Goal: Task Accomplishment & Management: Manage account settings

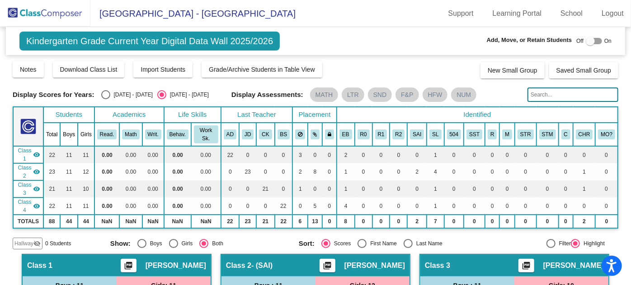
click at [28, 15] on img at bounding box center [45, 13] width 90 height 27
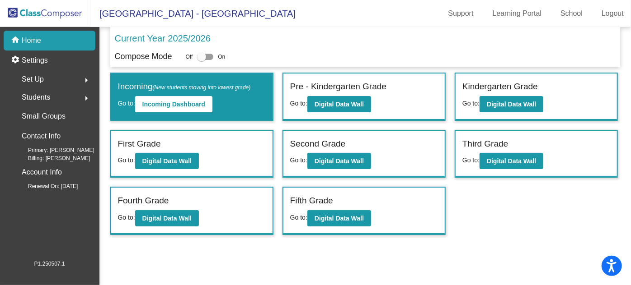
click at [52, 96] on div "Students arrow_right" at bounding box center [52, 98] width 86 height 18
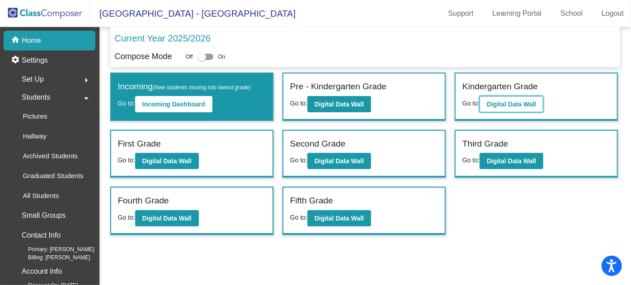
click at [505, 106] on b "Digital Data Wall" at bounding box center [510, 104] width 49 height 7
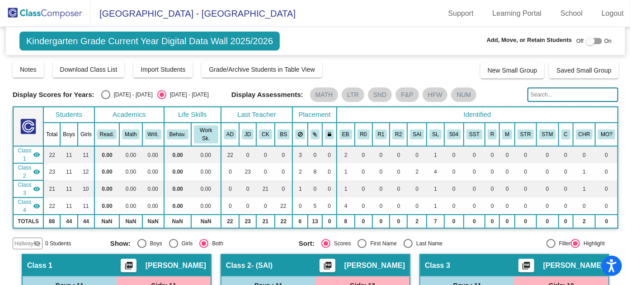
click at [18, 12] on img at bounding box center [45, 13] width 90 height 27
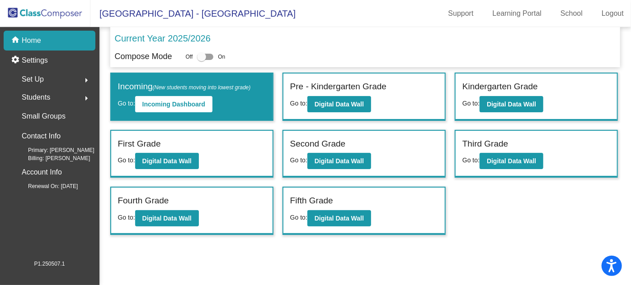
click at [45, 96] on span "Students" at bounding box center [36, 97] width 28 height 13
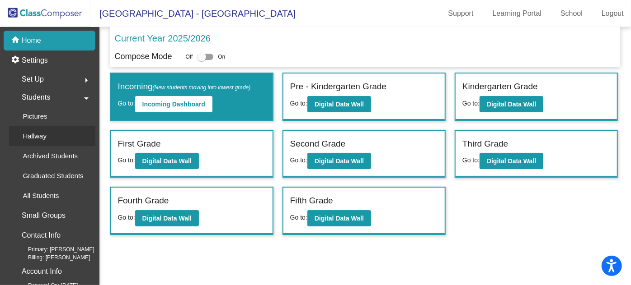
scroll to position [13, 0]
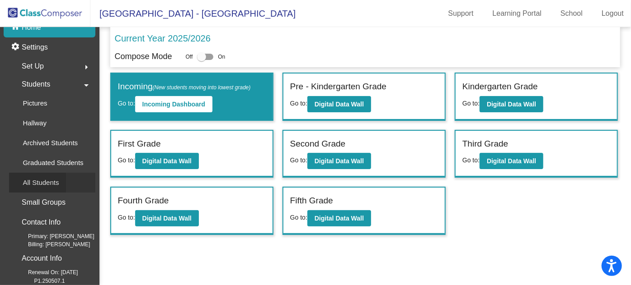
click at [56, 182] on p "All Students" at bounding box center [41, 183] width 36 height 11
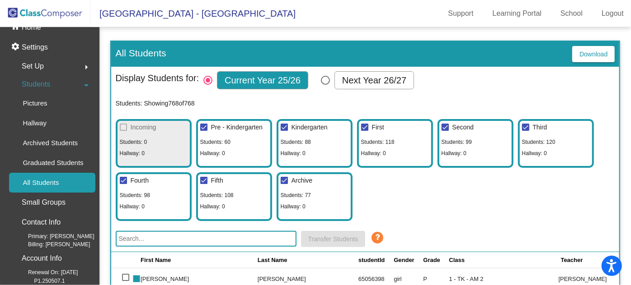
click at [203, 125] on div at bounding box center [203, 127] width 7 height 7
click at [203, 131] on input "Pre - Kindergarten" at bounding box center [203, 131] width 0 height 0
checkbox input "false"
click at [364, 124] on div at bounding box center [364, 127] width 7 height 7
click at [364, 131] on input "First" at bounding box center [364, 131] width 0 height 0
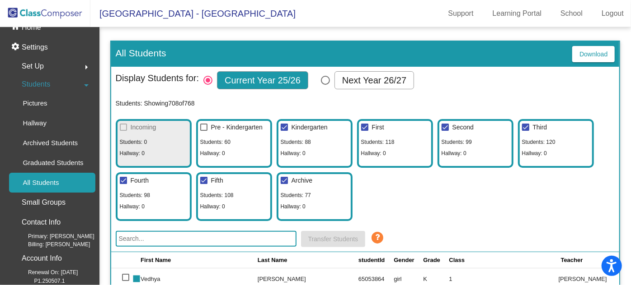
checkbox input "false"
click at [443, 124] on div at bounding box center [444, 127] width 7 height 7
click at [444, 131] on input "Second" at bounding box center [444, 131] width 0 height 0
checkbox input "false"
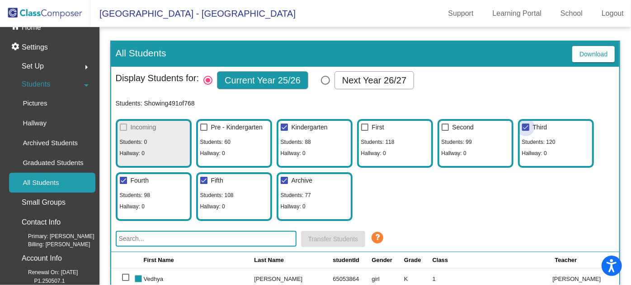
click at [523, 126] on div at bounding box center [525, 127] width 7 height 7
click at [525, 131] on input "Third" at bounding box center [525, 131] width 0 height 0
checkbox input "false"
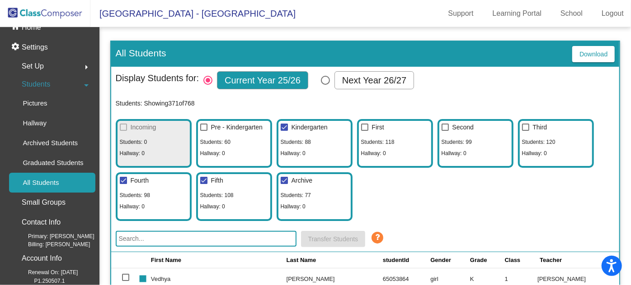
click at [284, 180] on div at bounding box center [283, 180] width 7 height 7
click at [284, 184] on input "Archive" at bounding box center [284, 184] width 0 height 0
checkbox input "false"
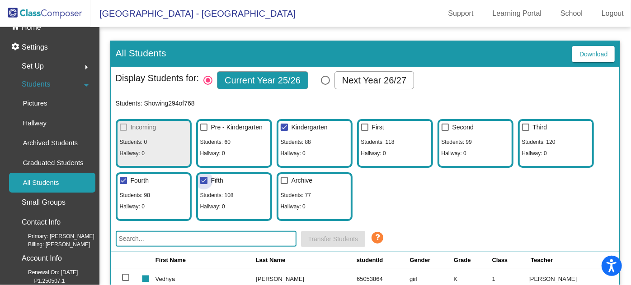
click at [201, 180] on div at bounding box center [203, 180] width 7 height 7
click at [203, 184] on input "Fifth" at bounding box center [203, 184] width 0 height 0
checkbox input "false"
click at [120, 180] on div at bounding box center [123, 180] width 7 height 7
click at [123, 184] on input "Fourth" at bounding box center [123, 184] width 0 height 0
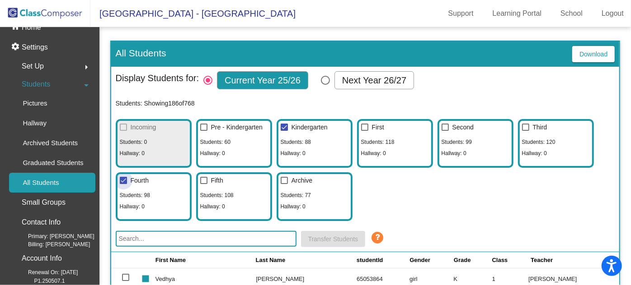
checkbox input "false"
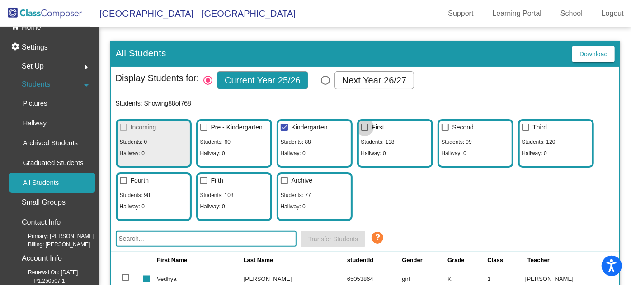
click at [365, 127] on div at bounding box center [364, 127] width 7 height 7
click at [364, 131] on input "First" at bounding box center [364, 131] width 0 height 0
checkbox input "true"
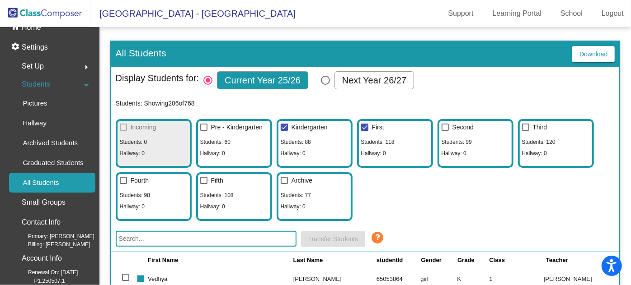
click at [444, 130] on label "Second" at bounding box center [457, 127] width 32 height 11
click at [444, 131] on input "Second" at bounding box center [444, 131] width 0 height 0
checkbox input "true"
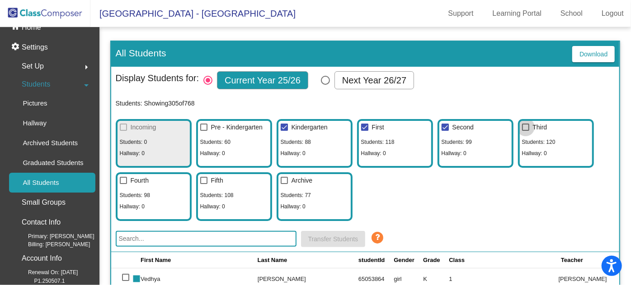
click at [525, 124] on div at bounding box center [525, 127] width 7 height 7
click at [525, 131] on input "Third" at bounding box center [525, 131] width 0 height 0
checkbox input "true"
click at [201, 178] on div at bounding box center [203, 180] width 7 height 7
click at [203, 184] on input "Fifth" at bounding box center [203, 184] width 0 height 0
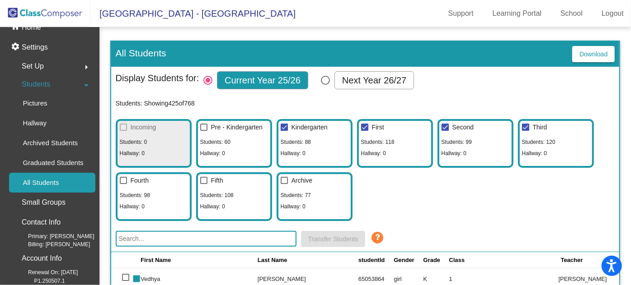
checkbox input "true"
click at [120, 177] on div at bounding box center [123, 180] width 7 height 7
click at [123, 184] on input "Fourth" at bounding box center [123, 184] width 0 height 0
checkbox input "true"
click at [579, 51] on span "Download" at bounding box center [593, 54] width 28 height 7
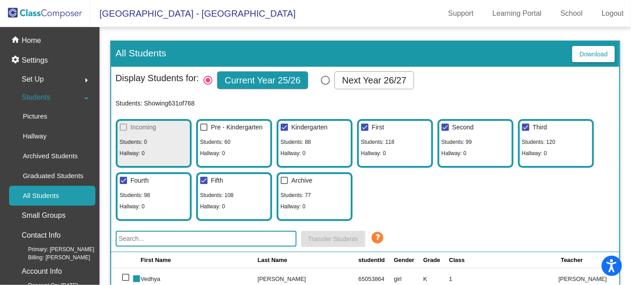
click at [42, 16] on img at bounding box center [45, 13] width 90 height 27
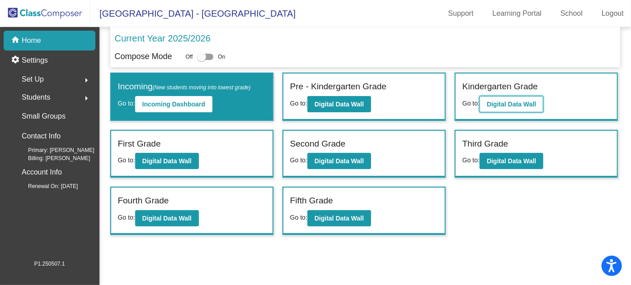
click at [487, 106] on button "Digital Data Wall" at bounding box center [511, 104] width 64 height 16
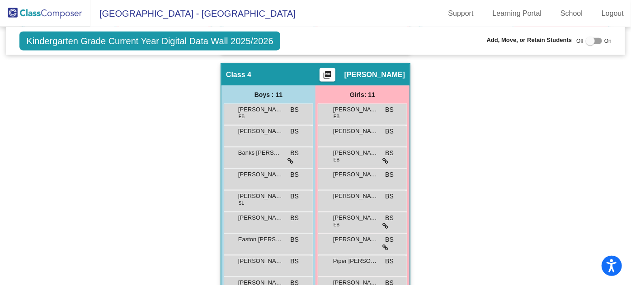
scroll to position [492, 0]
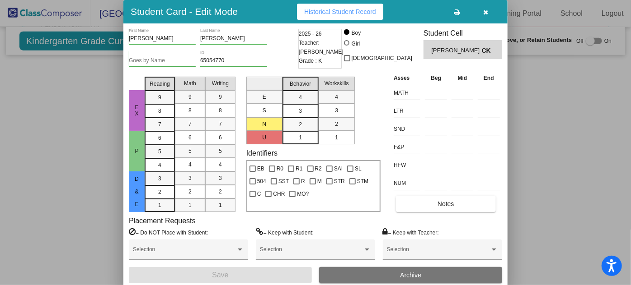
click at [349, 42] on div at bounding box center [346, 42] width 5 height 5
click at [347, 47] on input "Girl" at bounding box center [347, 47] width 0 height 0
radio input "true"
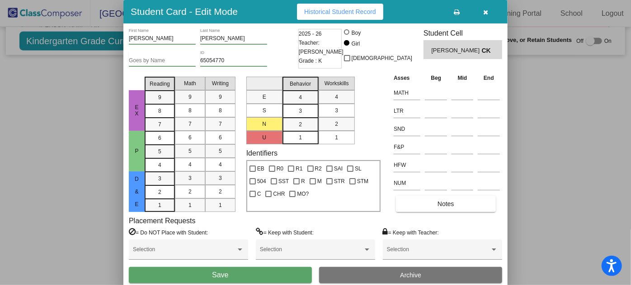
click at [251, 273] on button "Save" at bounding box center [220, 275] width 183 height 16
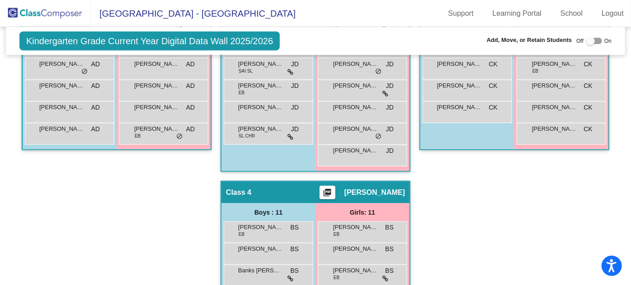
scroll to position [347, 0]
